Goal: Obtain resource: Obtain resource

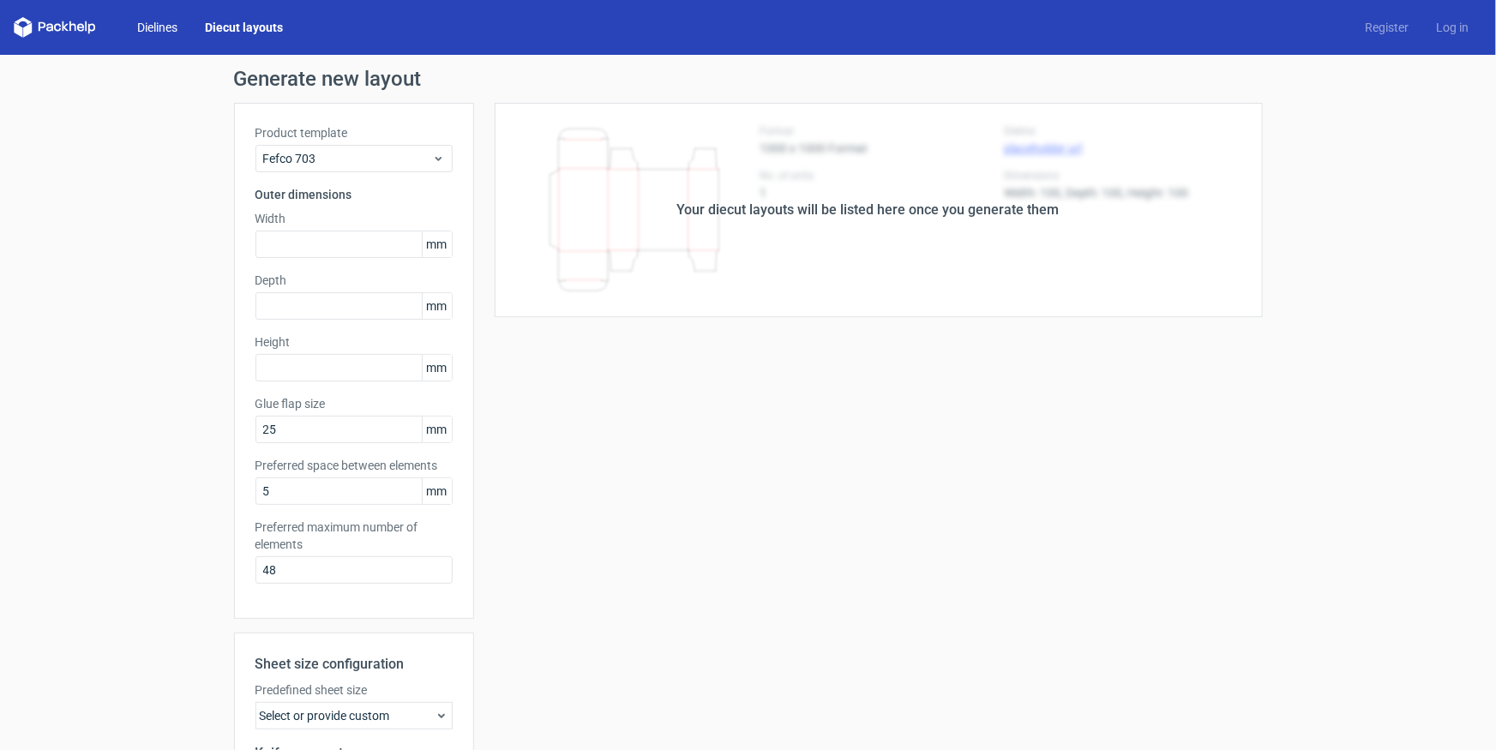
click at [147, 25] on link "Dielines" at bounding box center [157, 27] width 68 height 17
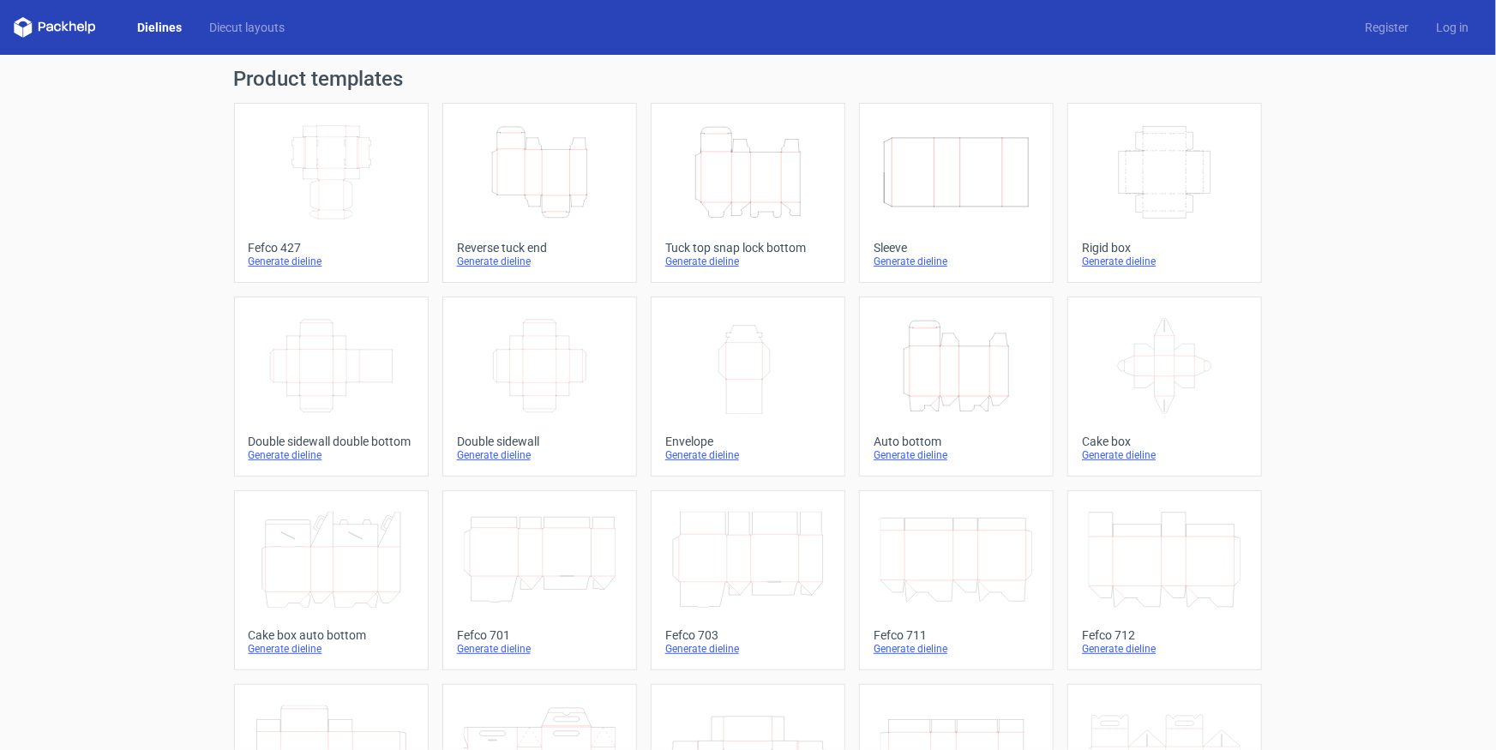
click at [749, 179] on icon "Height Depth Width" at bounding box center [748, 172] width 152 height 96
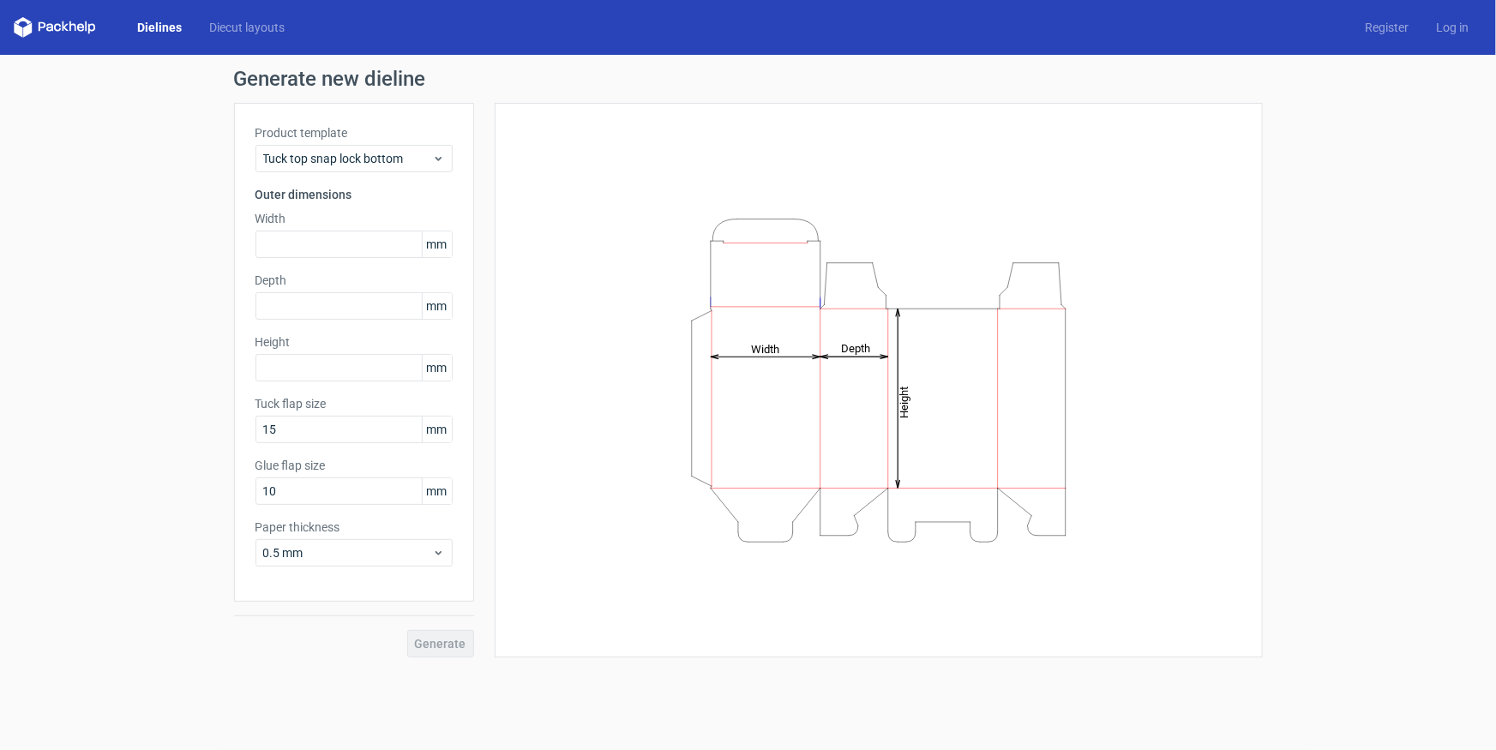
drag, startPoint x: 304, startPoint y: 228, endPoint x: 307, endPoint y: 240, distance: 12.3
click at [304, 229] on div "Width mm" at bounding box center [353, 234] width 197 height 48
click at [307, 240] on input "text" at bounding box center [353, 244] width 197 height 27
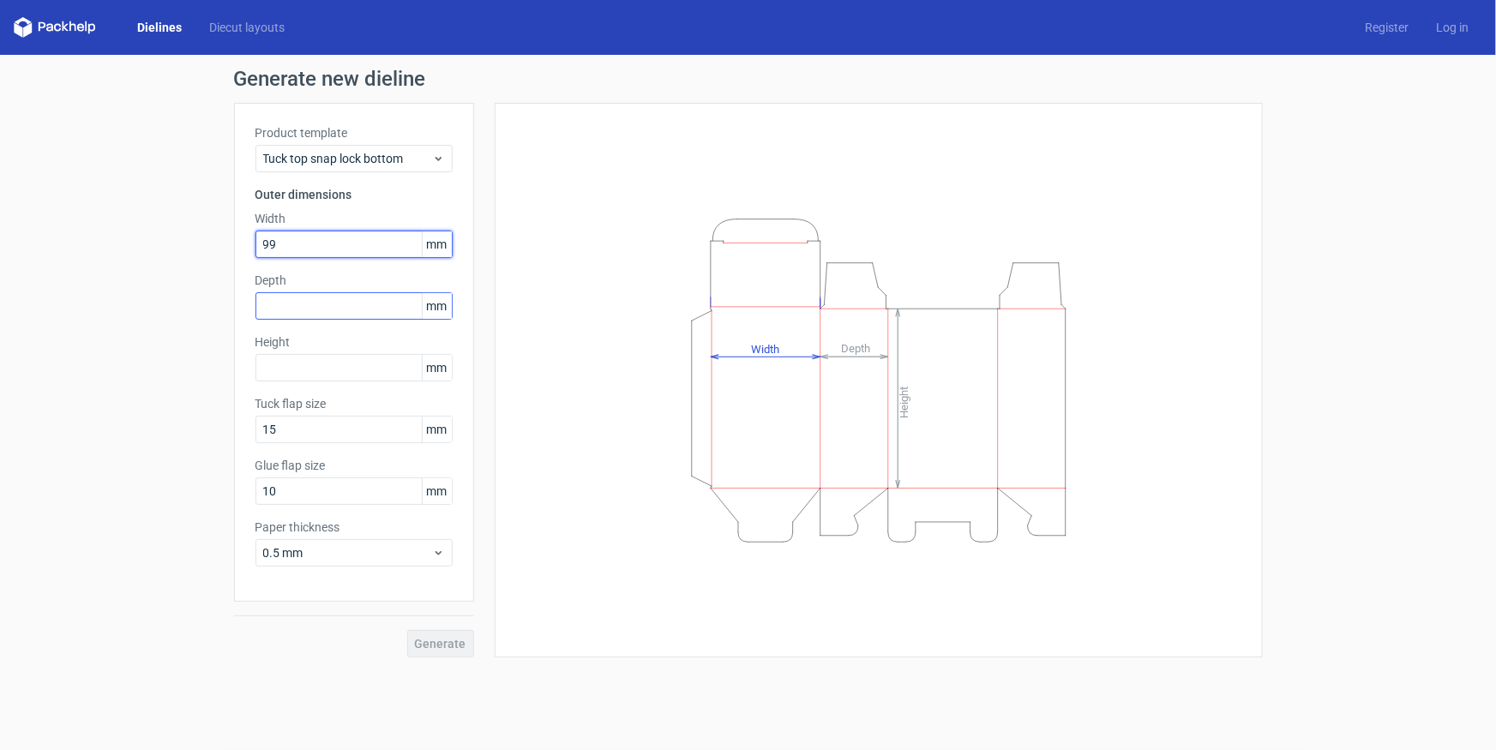
type input "99"
click at [325, 297] on input "text" at bounding box center [353, 305] width 197 height 27
type input "53"
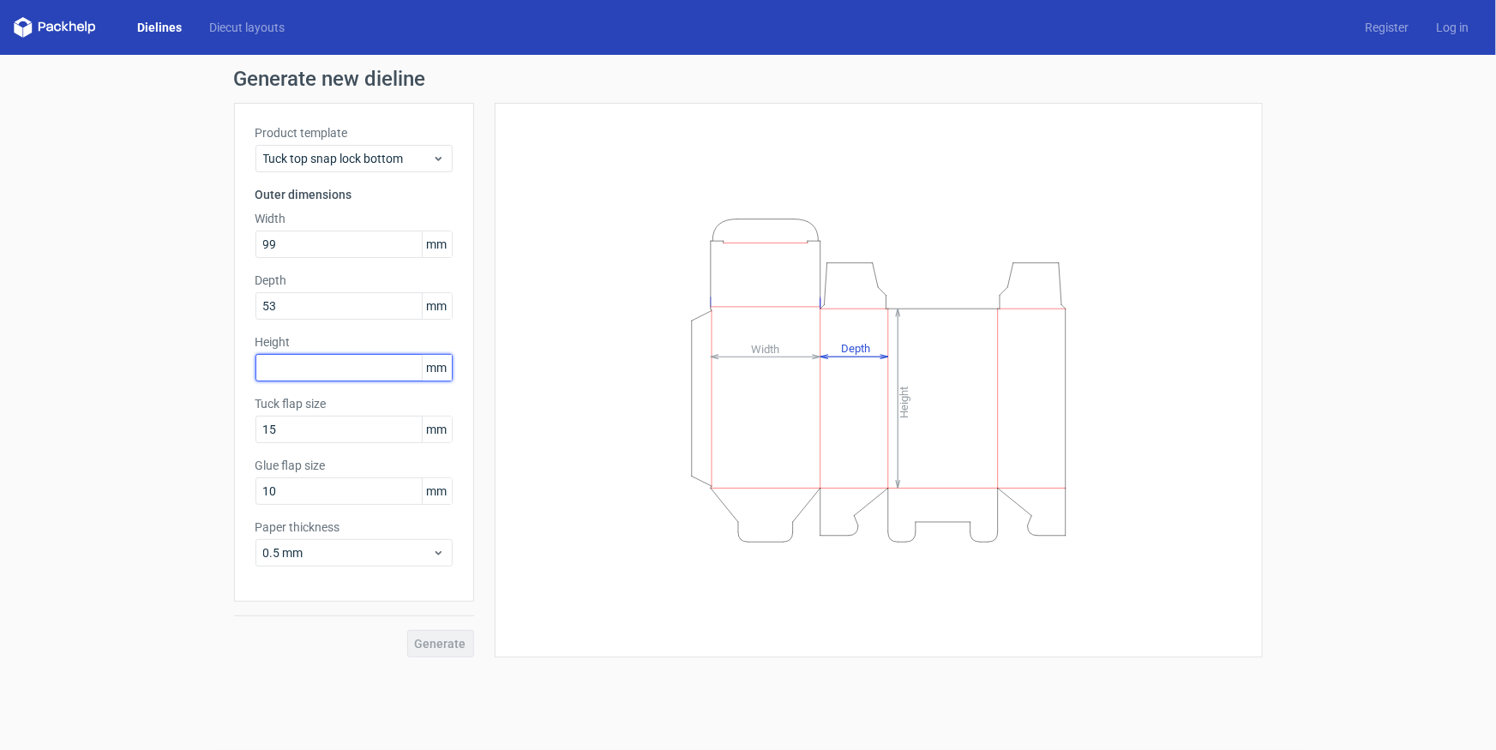
click at [308, 365] on input "text" at bounding box center [353, 367] width 197 height 27
type input "106"
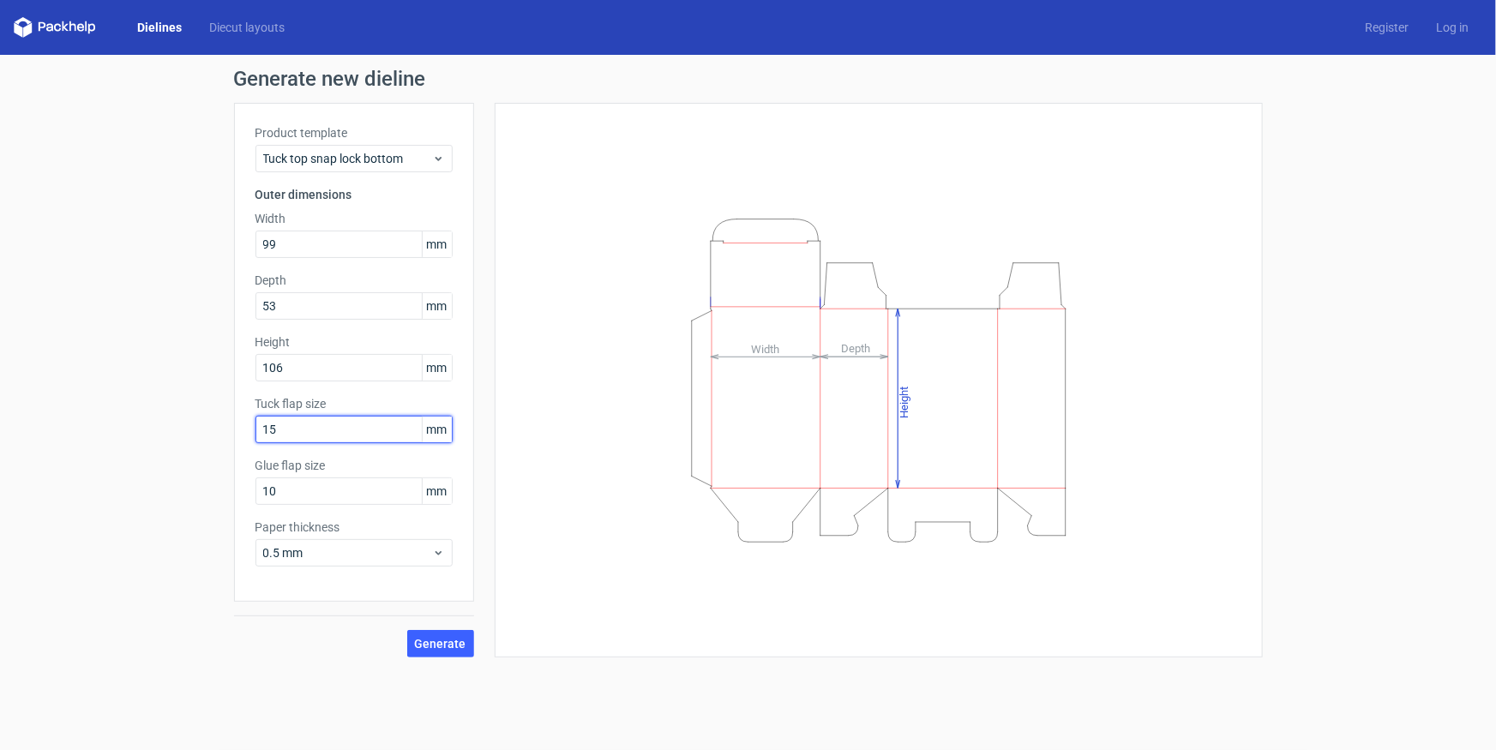
click at [296, 434] on input "15" at bounding box center [353, 429] width 197 height 27
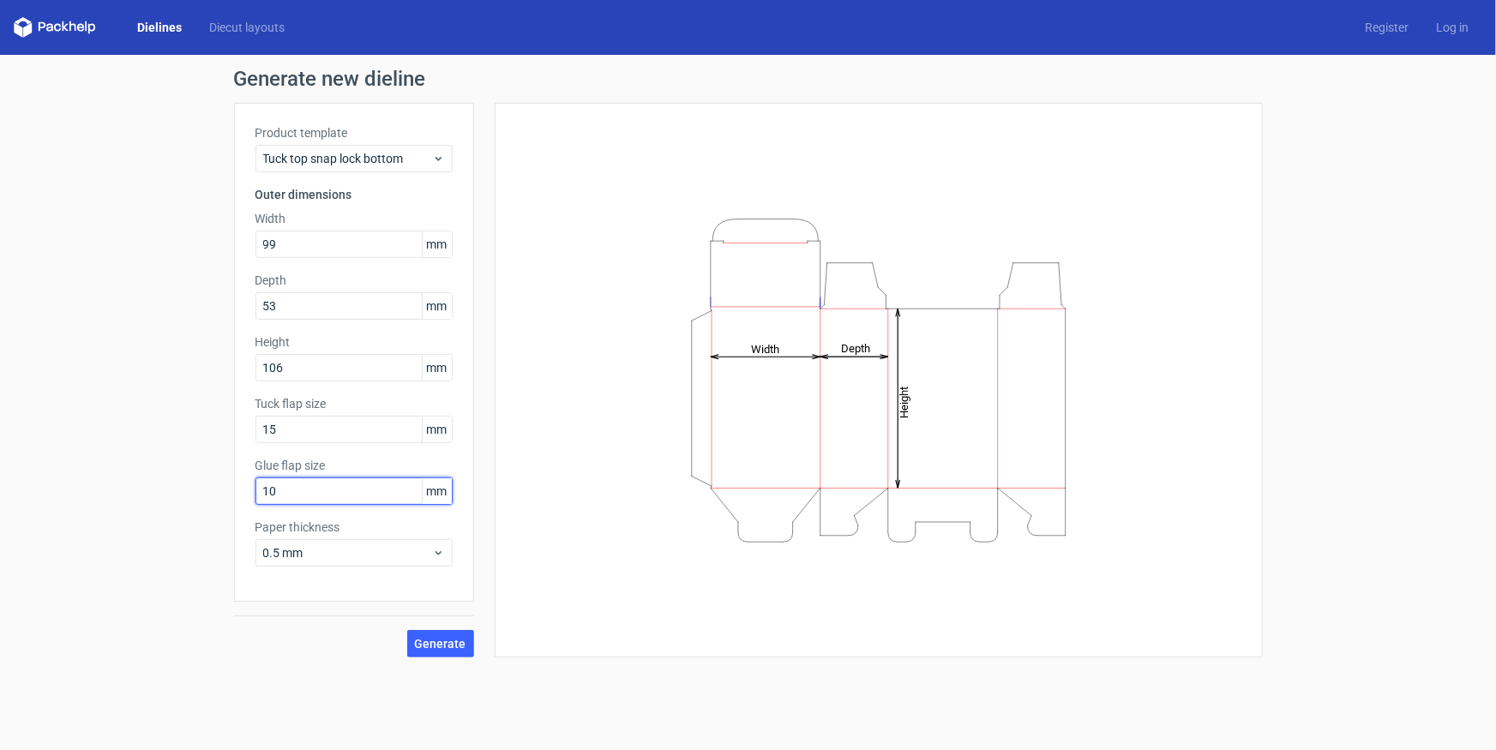
drag, startPoint x: 299, startPoint y: 497, endPoint x: 237, endPoint y: 496, distance: 62.6
click at [238, 496] on div "Product template Tuck top snap lock bottom Outer dimensions Width 99 mm Depth 5…" at bounding box center [354, 352] width 240 height 499
type input "15"
click at [455, 642] on span "Generate" at bounding box center [440, 644] width 51 height 12
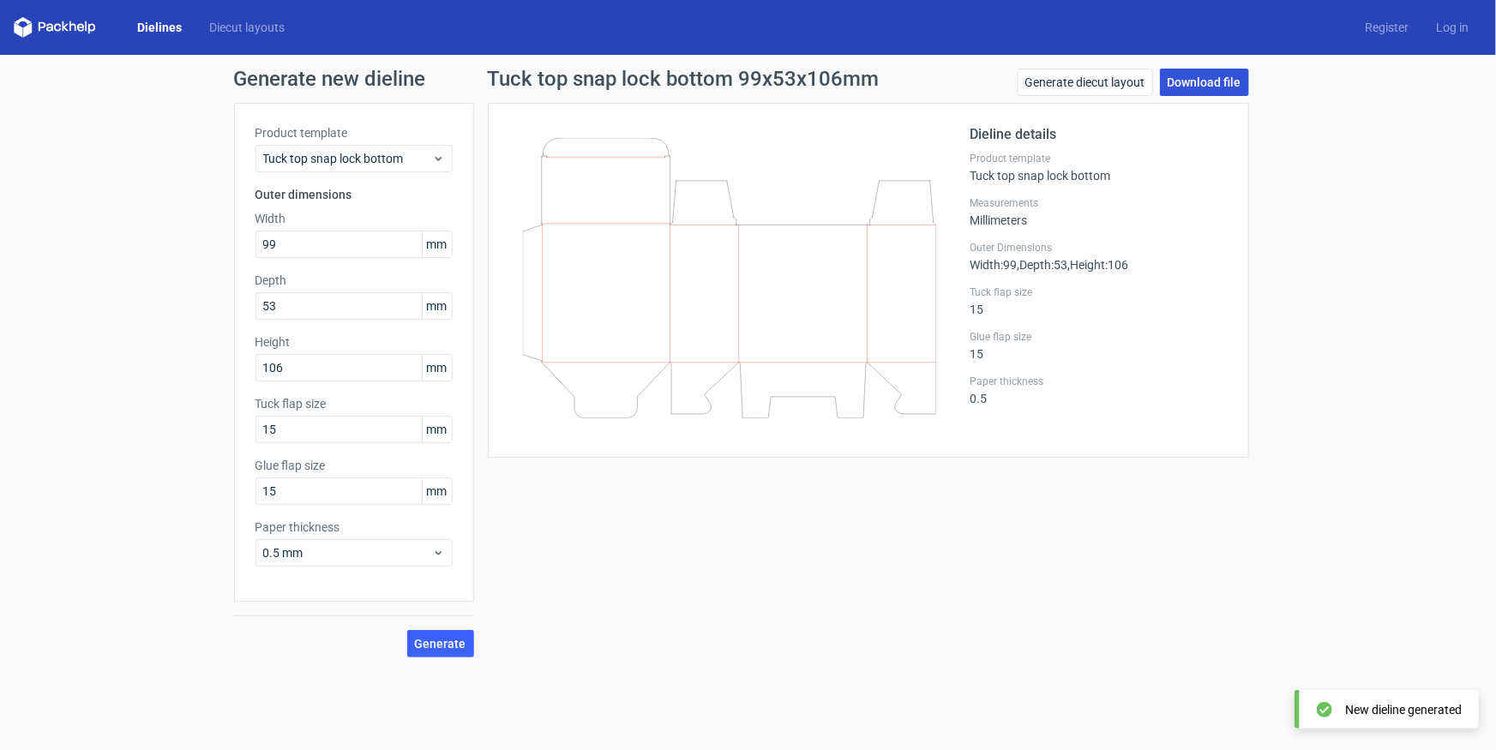
click at [1199, 75] on link "Download file" at bounding box center [1204, 82] width 89 height 27
